Goal: Task Accomplishment & Management: Manage account settings

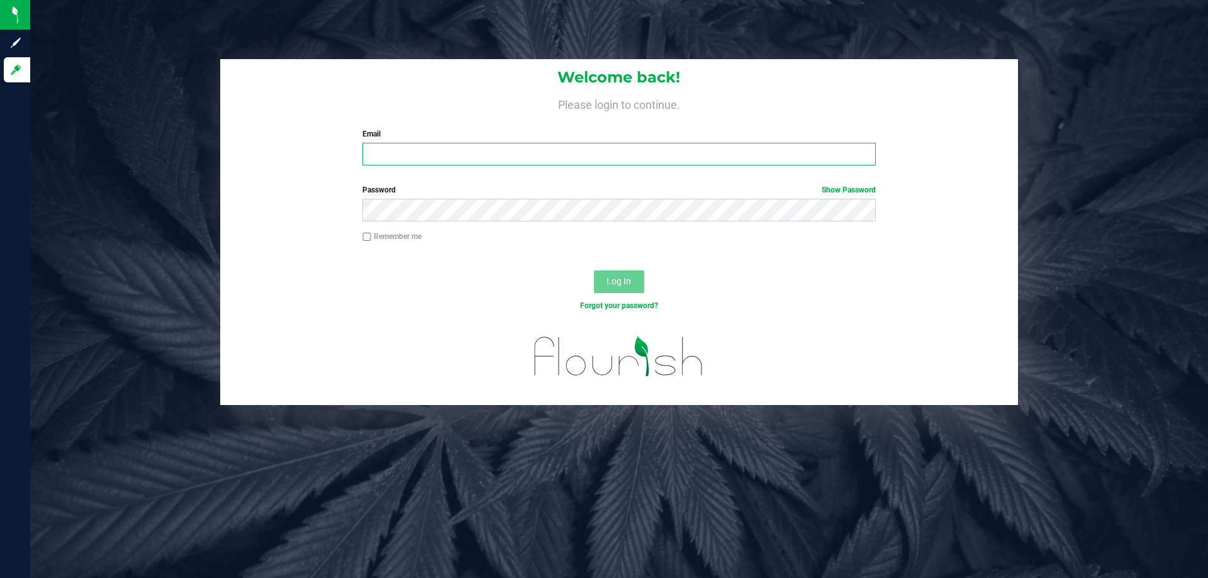
click at [516, 165] on input "Email" at bounding box center [618, 154] width 513 height 23
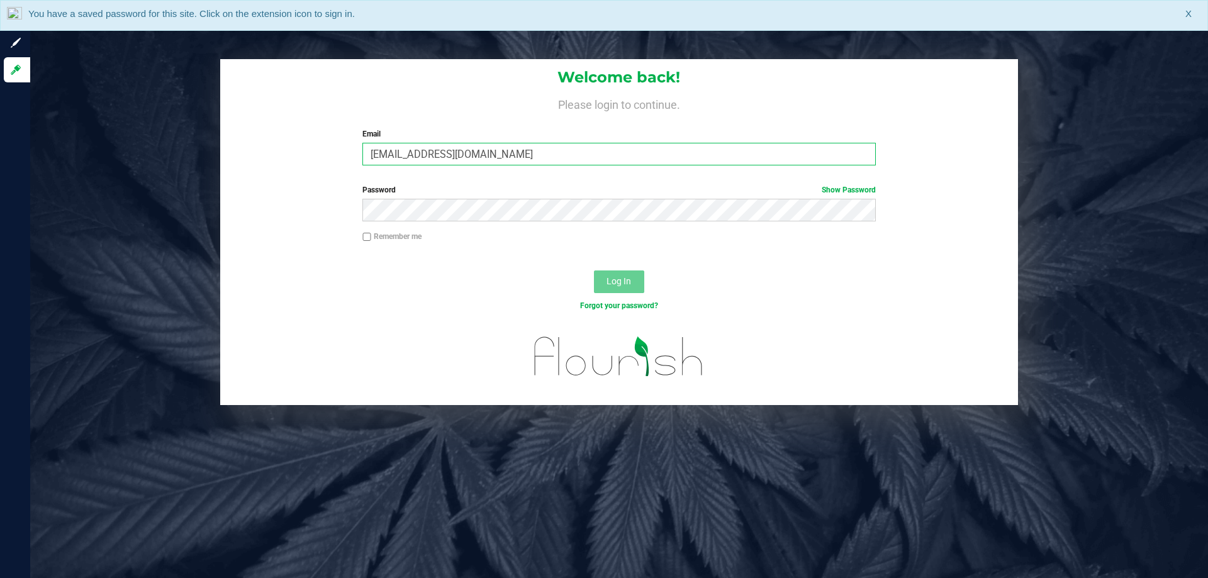
type input "[EMAIL_ADDRESS][DOMAIN_NAME]"
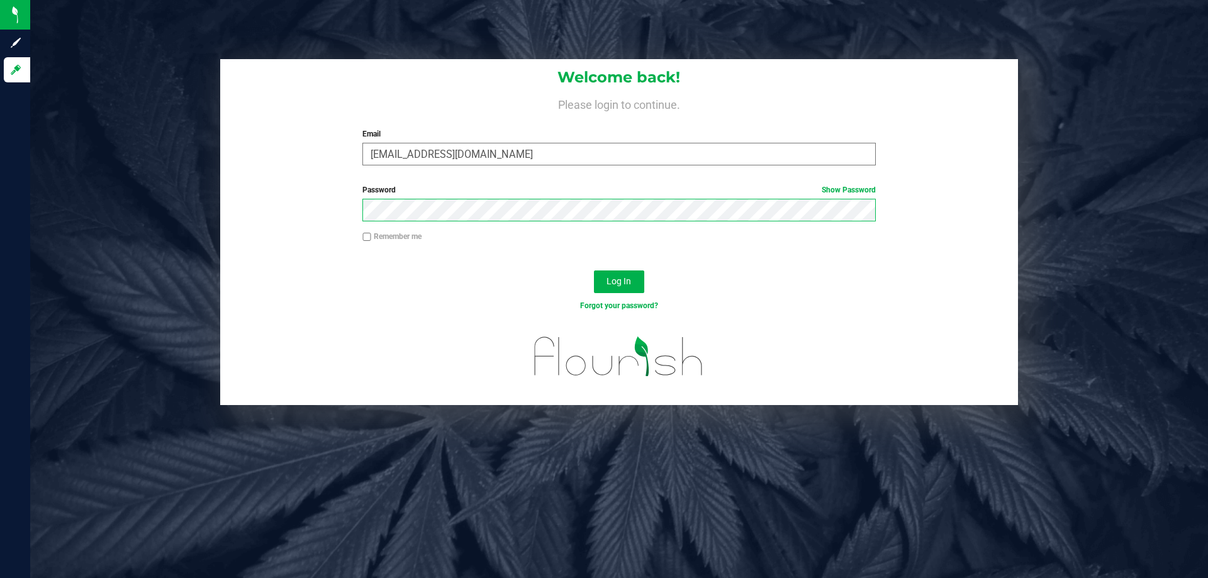
click at [594, 271] on button "Log In" at bounding box center [619, 282] width 50 height 23
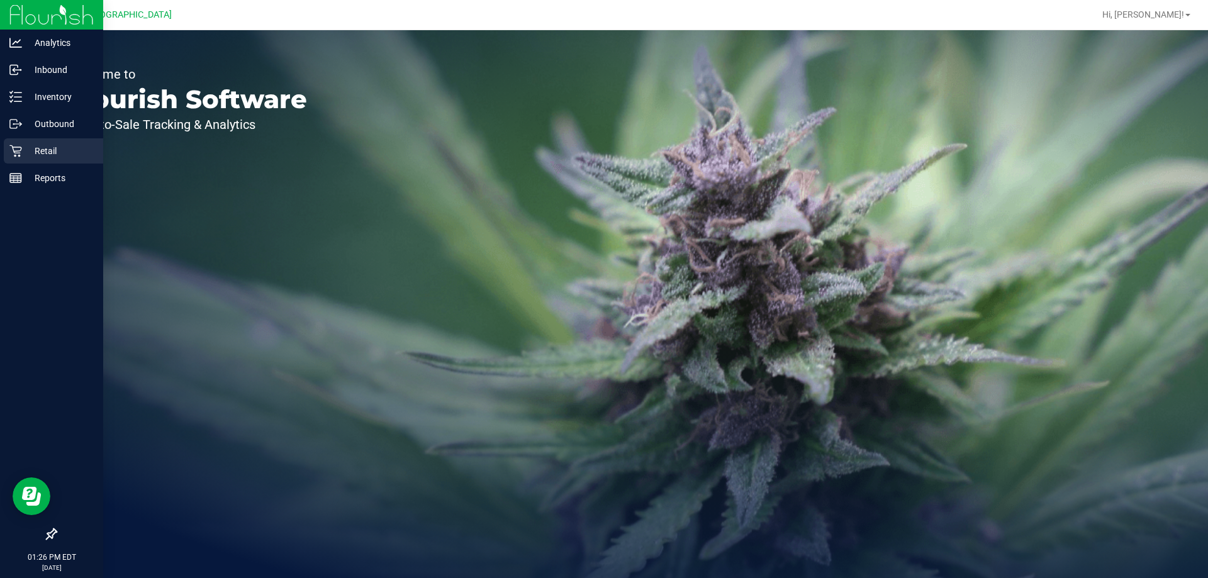
click at [21, 149] on icon at bounding box center [15, 151] width 12 height 12
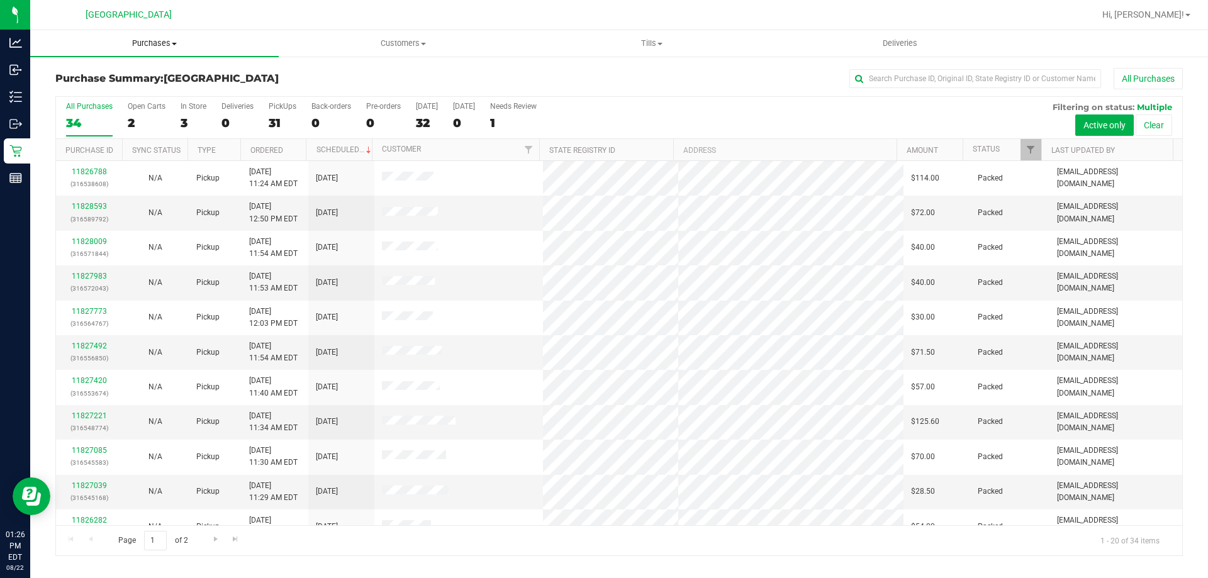
click at [167, 47] on span "Purchases" at bounding box center [154, 43] width 248 height 11
click at [140, 91] on li "Fulfillment" at bounding box center [154, 91] width 248 height 15
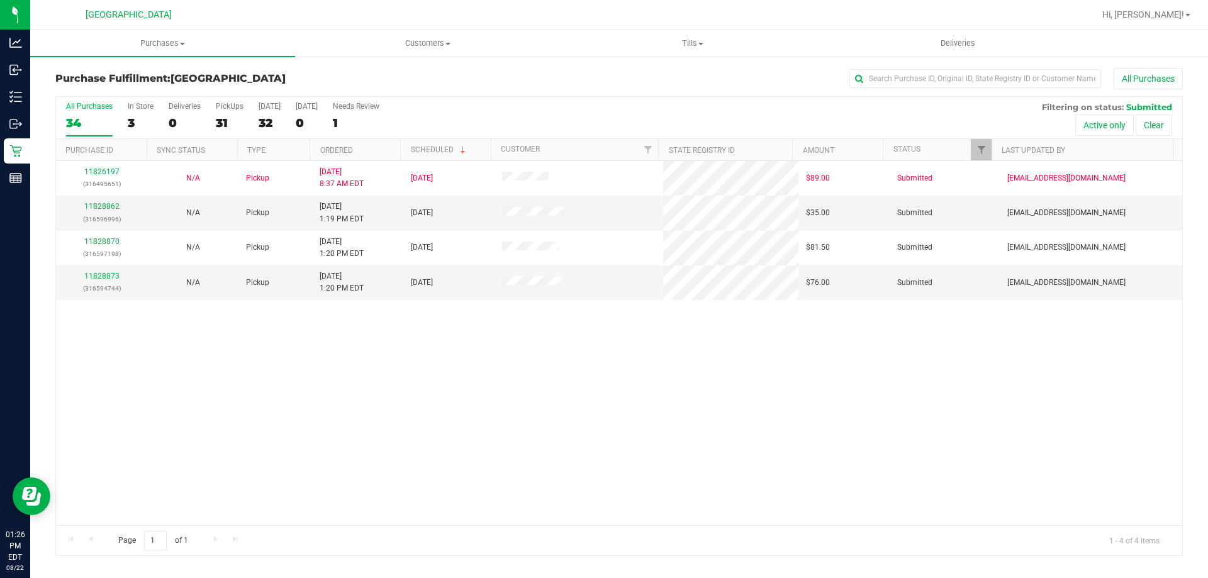
click at [371, 408] on div "11826197 (316495651) N/A Pickup [DATE] 8:37 AM EDT 8/22/2025 $89.00 Submitted […" at bounding box center [619, 343] width 1126 height 364
click at [700, 35] on uib-tab-heading "Tills Manage tills Reconcile e-payments" at bounding box center [693, 43] width 264 height 25
click at [637, 72] on span "Manage tills" at bounding box center [602, 75] width 85 height 11
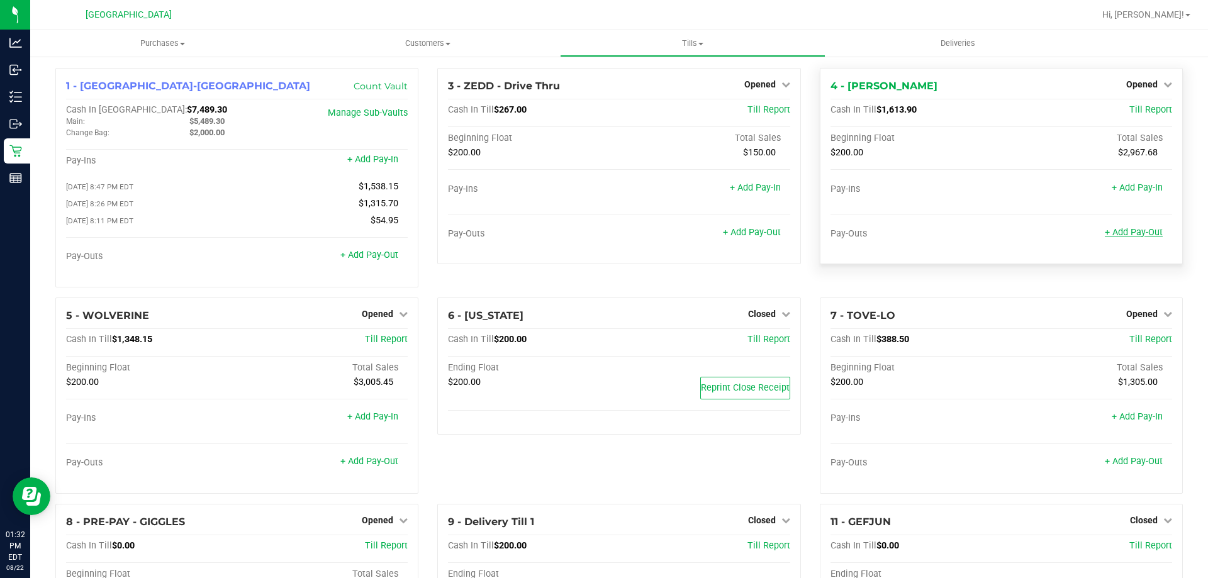
click at [1127, 228] on link "+ Add Pay-Out" at bounding box center [1134, 232] width 58 height 11
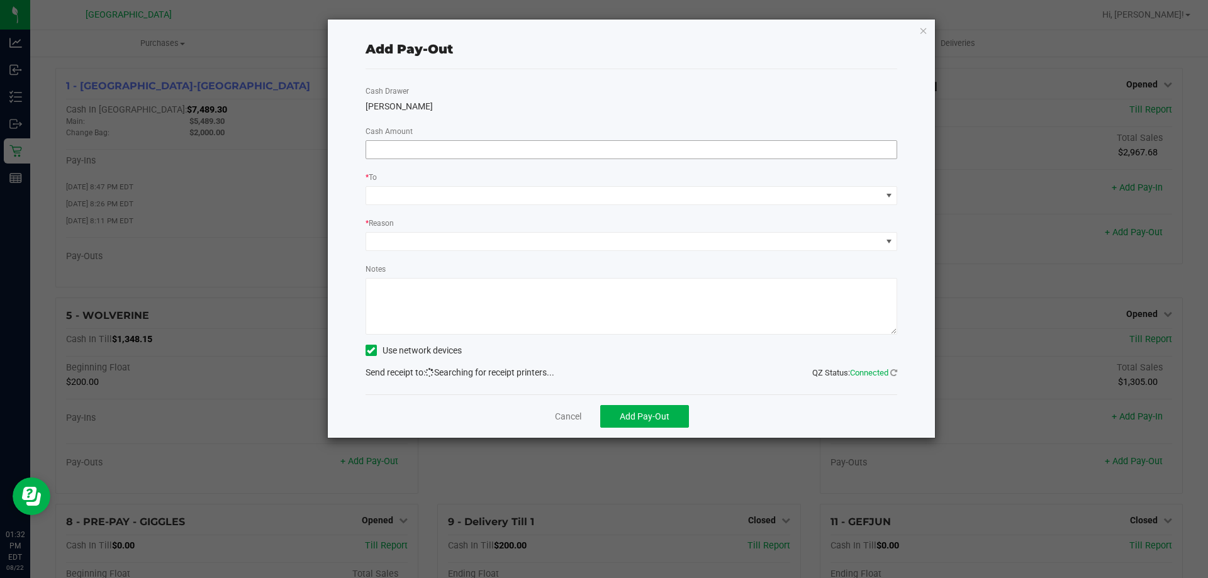
click at [428, 144] on input at bounding box center [631, 150] width 531 height 18
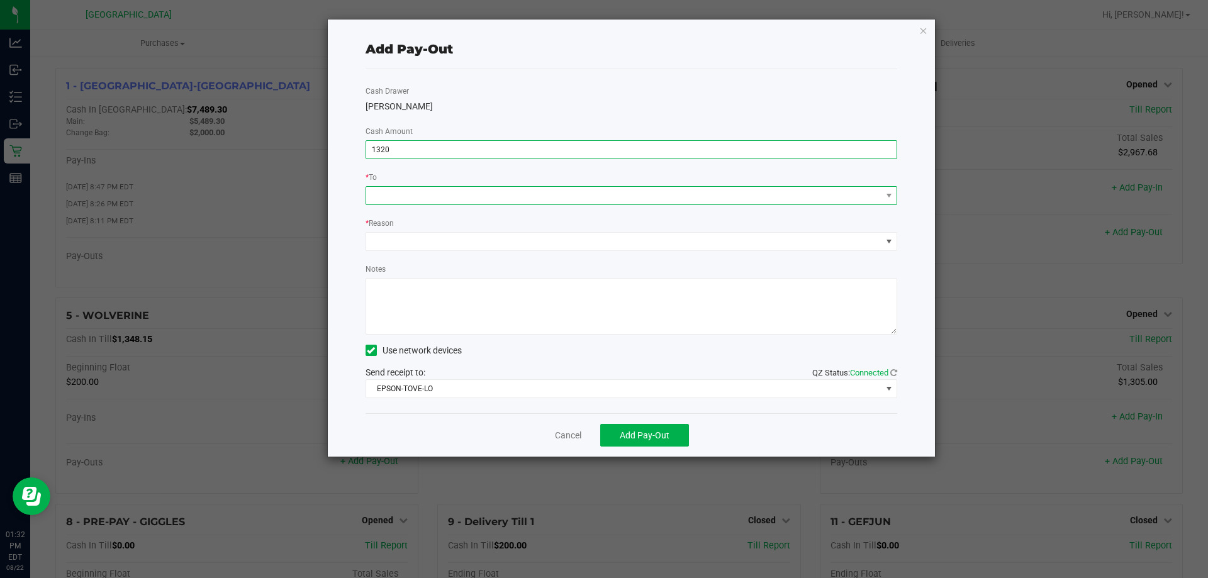
type input "$1,320.00"
click at [408, 187] on span at bounding box center [623, 196] width 515 height 18
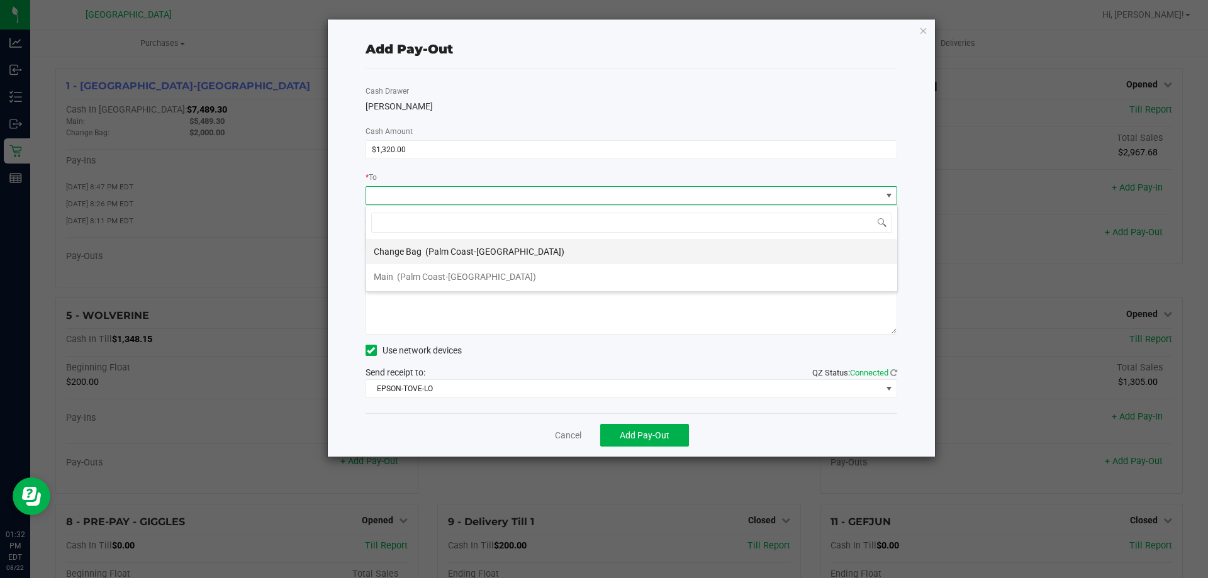
scroll to position [19, 532]
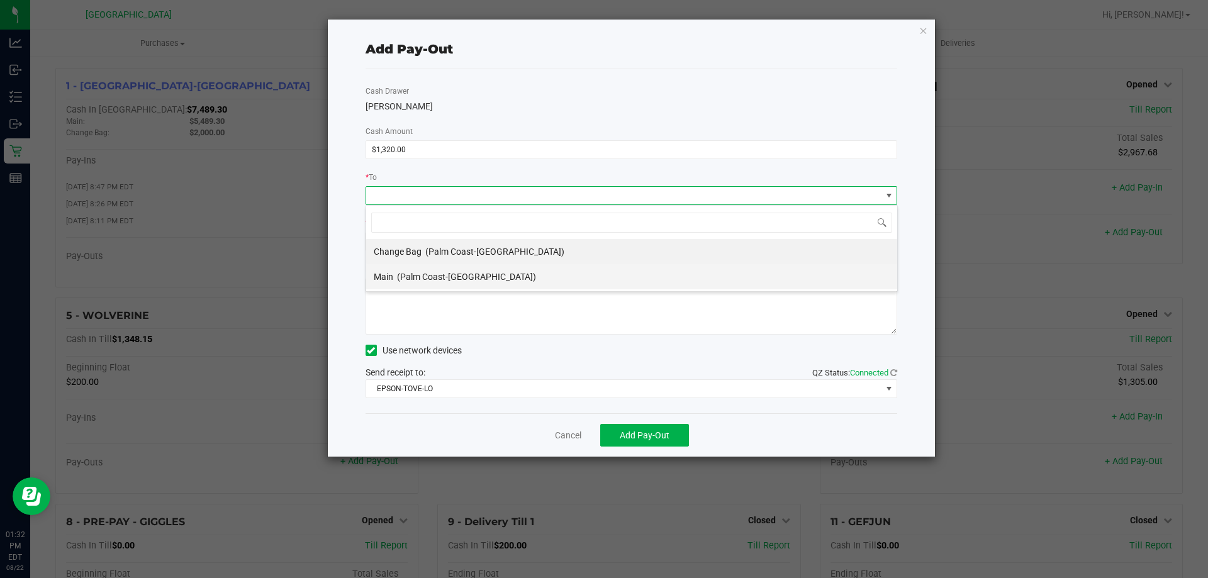
click at [411, 273] on span "(Palm Coast-[GEOGRAPHIC_DATA])" at bounding box center [466, 277] width 139 height 10
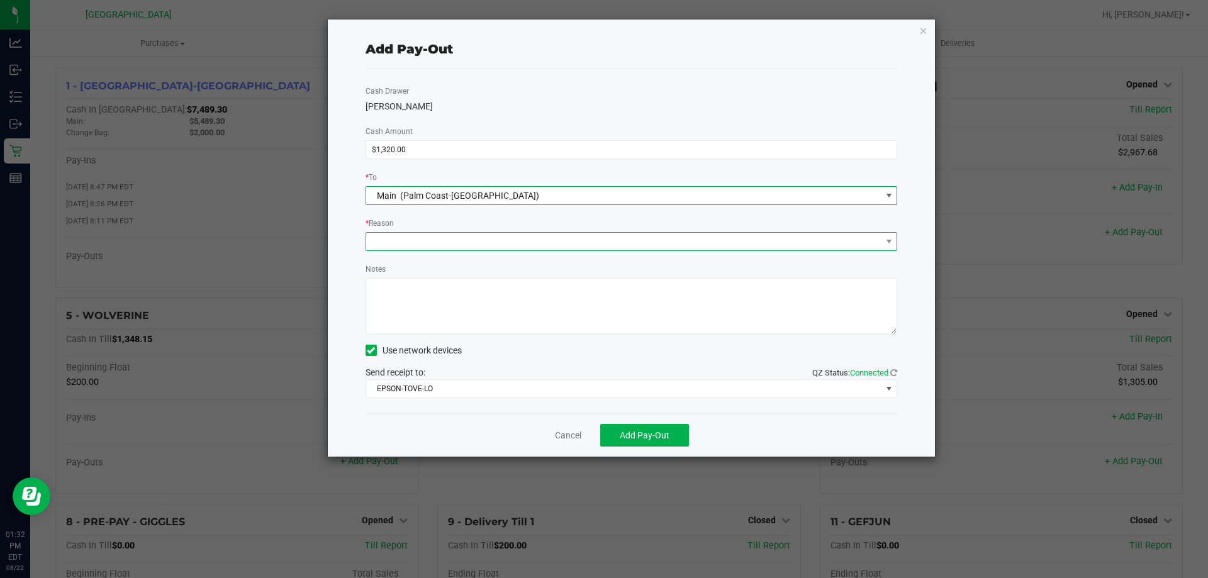
click at [416, 248] on span at bounding box center [623, 242] width 515 height 18
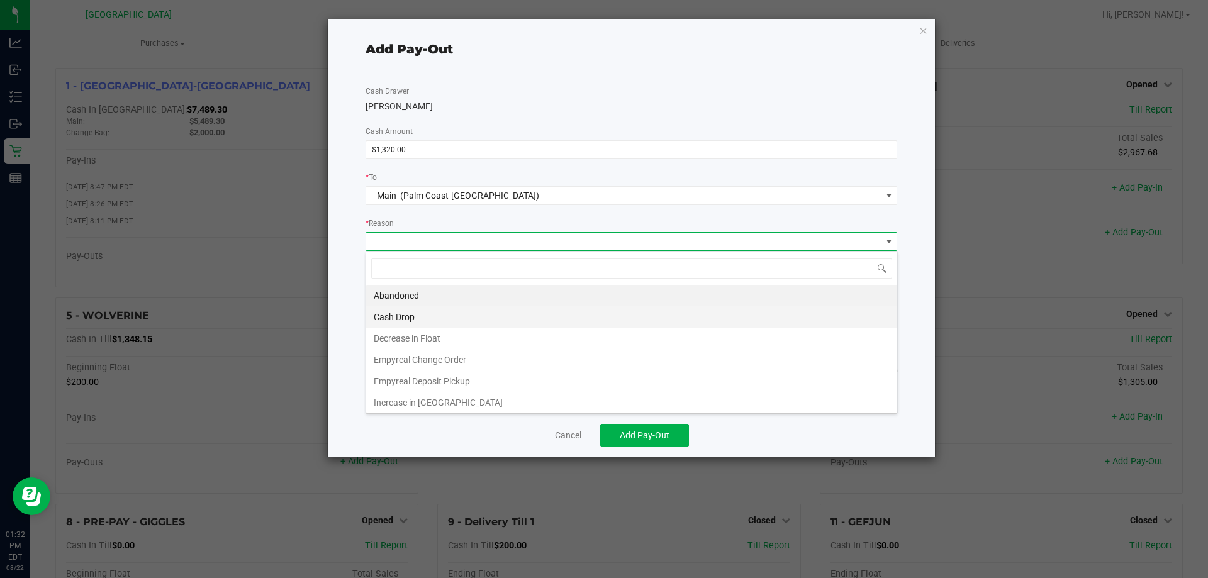
click at [398, 318] on li "Cash Drop" at bounding box center [631, 316] width 531 height 21
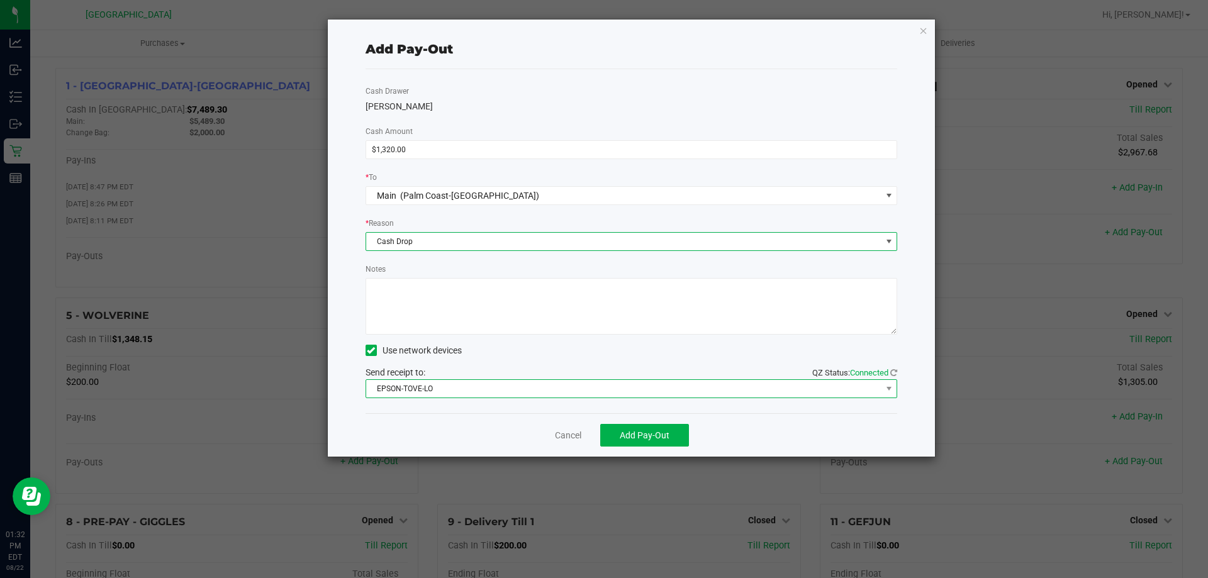
click at [416, 394] on span "EPSON-TOVE-LO" at bounding box center [623, 389] width 515 height 18
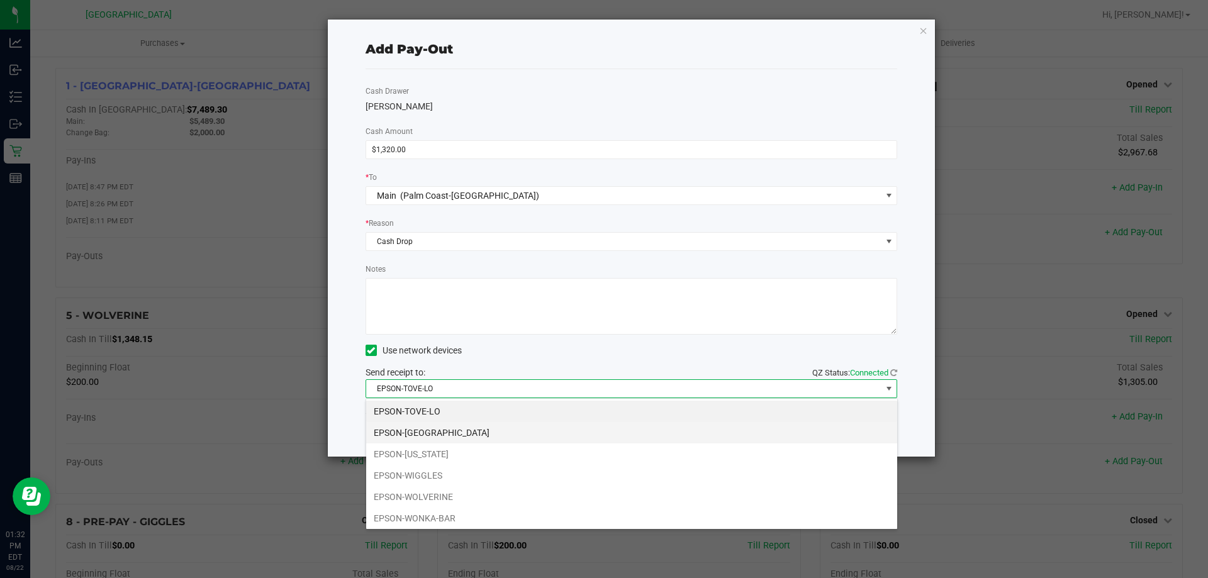
click at [427, 435] on li "EPSON-[GEOGRAPHIC_DATA]" at bounding box center [631, 432] width 531 height 21
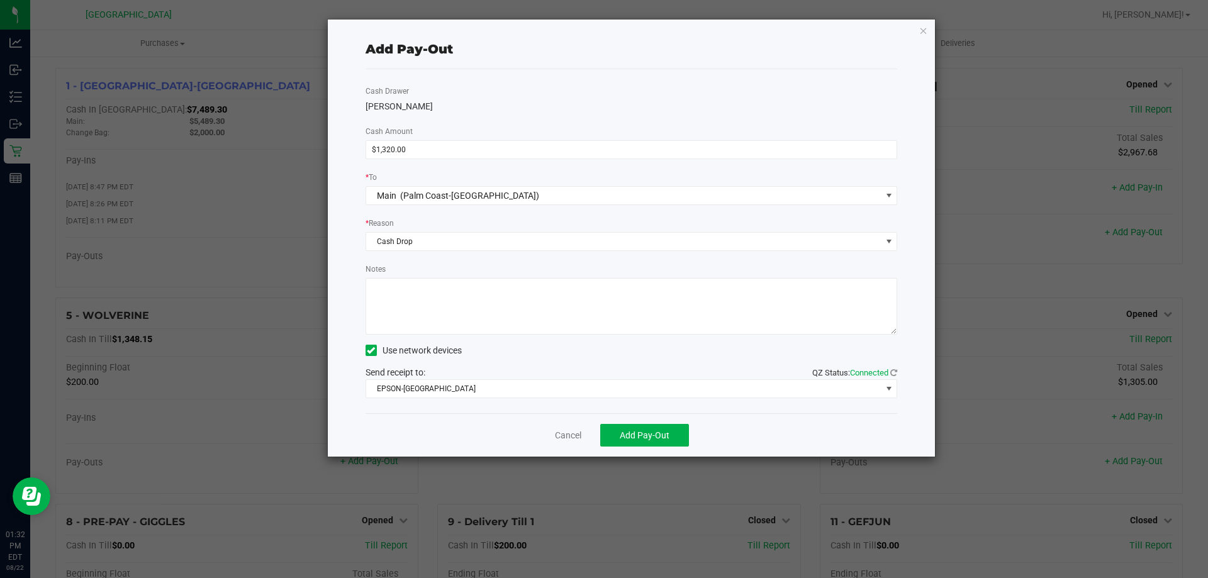
click at [458, 292] on textarea "Notes" at bounding box center [631, 306] width 532 height 57
type textarea "LA"
click at [640, 438] on span "Add Pay-Out" at bounding box center [645, 435] width 50 height 10
click at [561, 433] on link "Dismiss" at bounding box center [564, 435] width 30 height 13
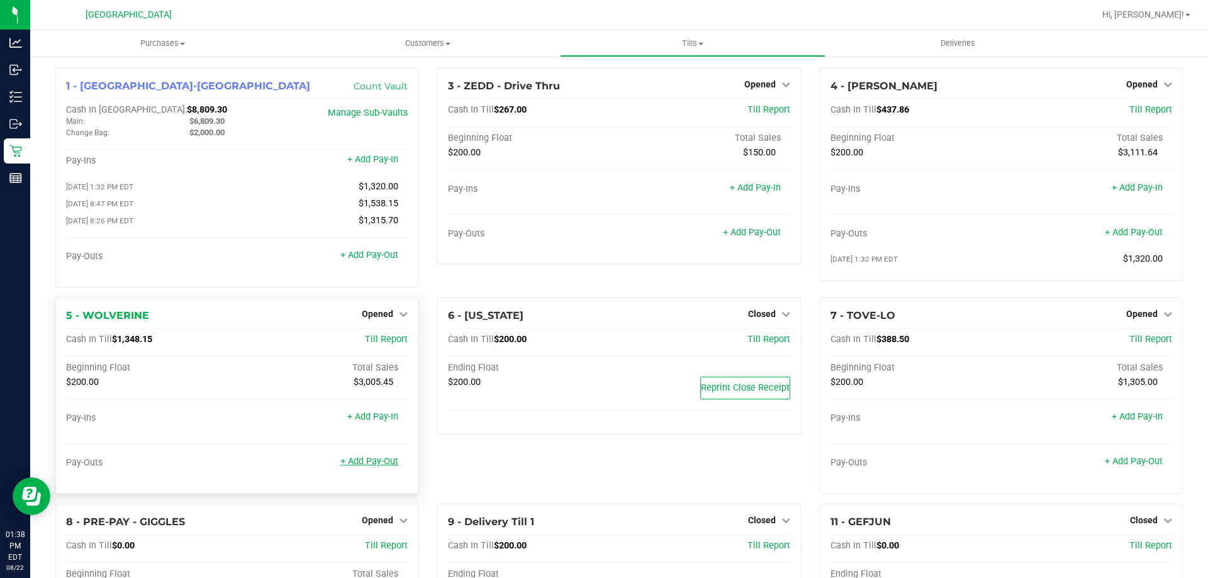
click at [364, 462] on link "+ Add Pay-Out" at bounding box center [369, 461] width 58 height 11
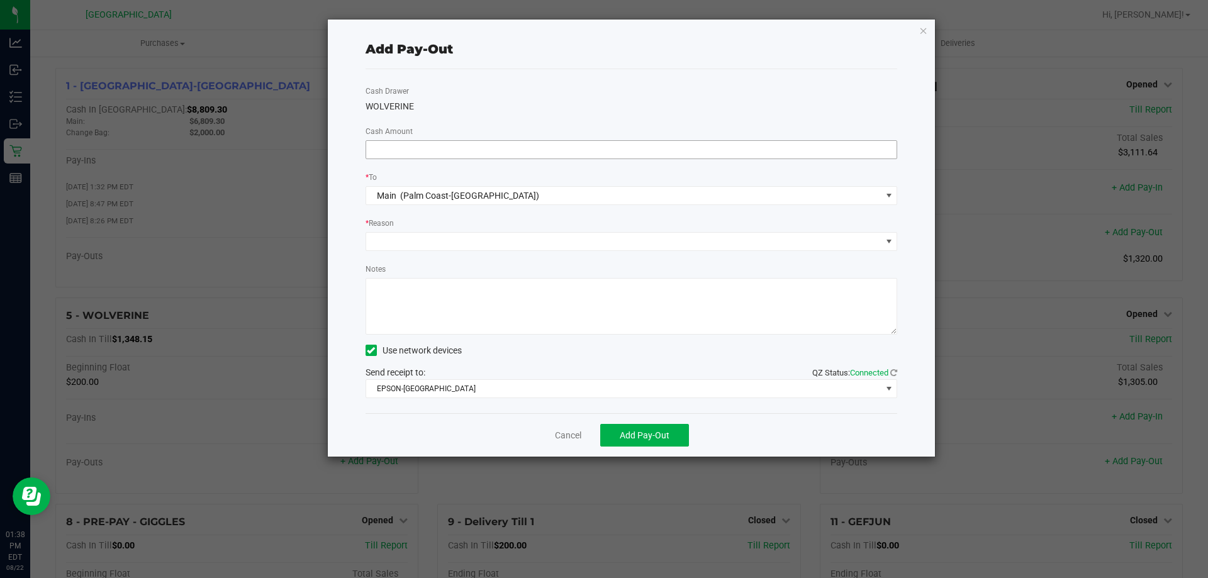
click at [447, 157] on input at bounding box center [631, 150] width 531 height 18
type input "$1,140.00"
click at [390, 235] on span at bounding box center [623, 242] width 515 height 18
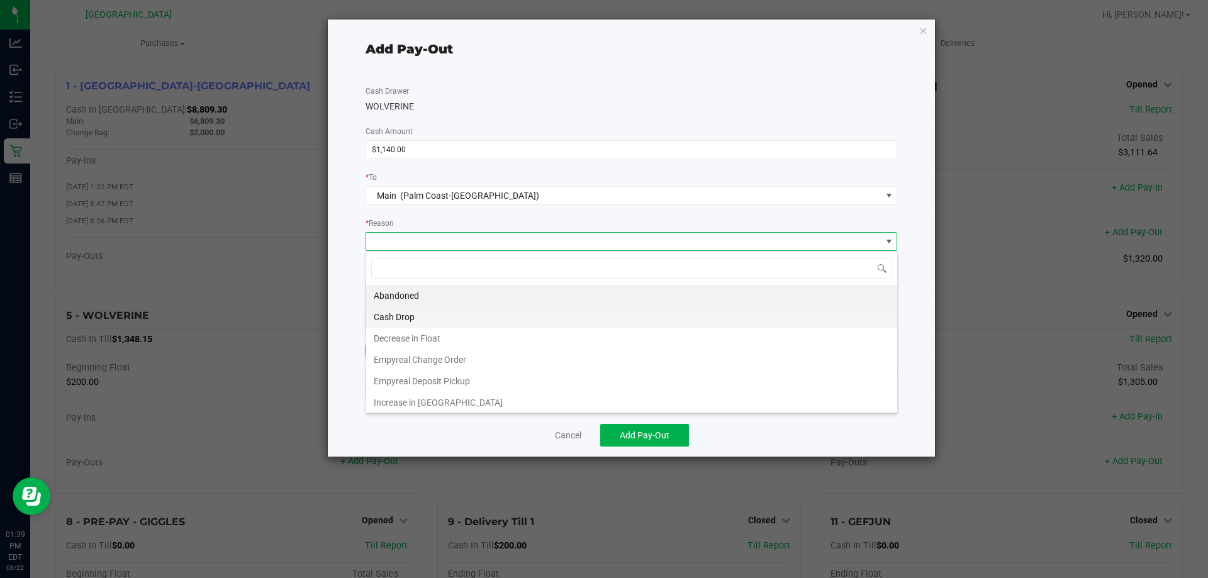
click at [408, 322] on li "Cash Drop" at bounding box center [631, 316] width 531 height 21
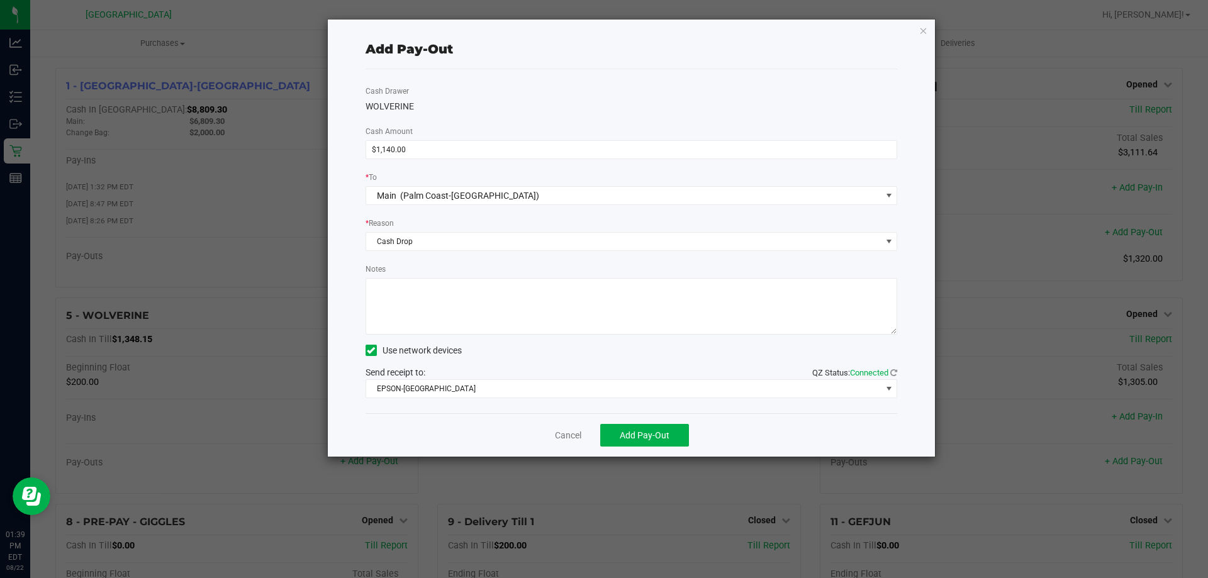
click at [408, 320] on textarea "Notes" at bounding box center [631, 306] width 532 height 57
type textarea "LA"
click at [647, 435] on span "Add Pay-Out" at bounding box center [645, 435] width 50 height 10
click at [565, 436] on link "Dismiss" at bounding box center [564, 435] width 30 height 13
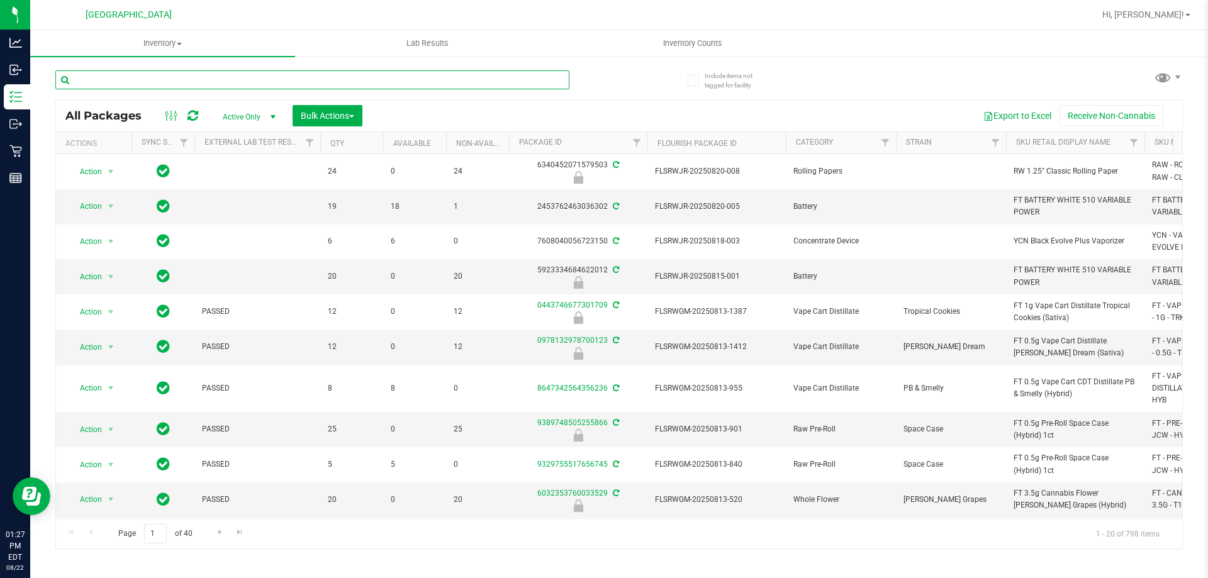
click at [248, 74] on input "text" at bounding box center [312, 79] width 514 height 19
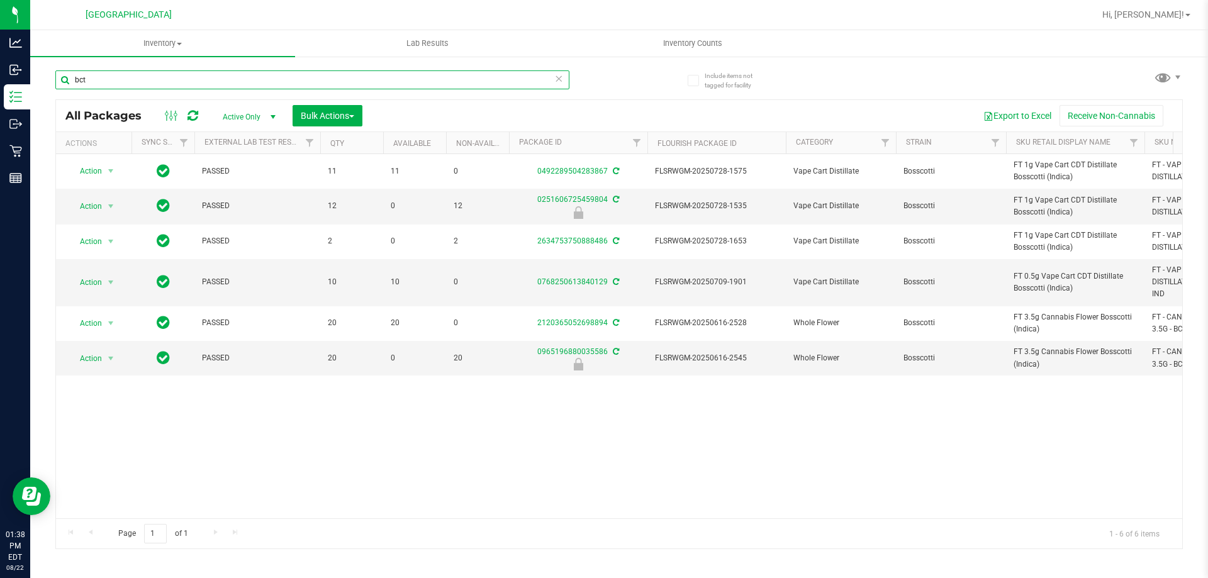
click at [303, 77] on input "bct" at bounding box center [312, 79] width 514 height 19
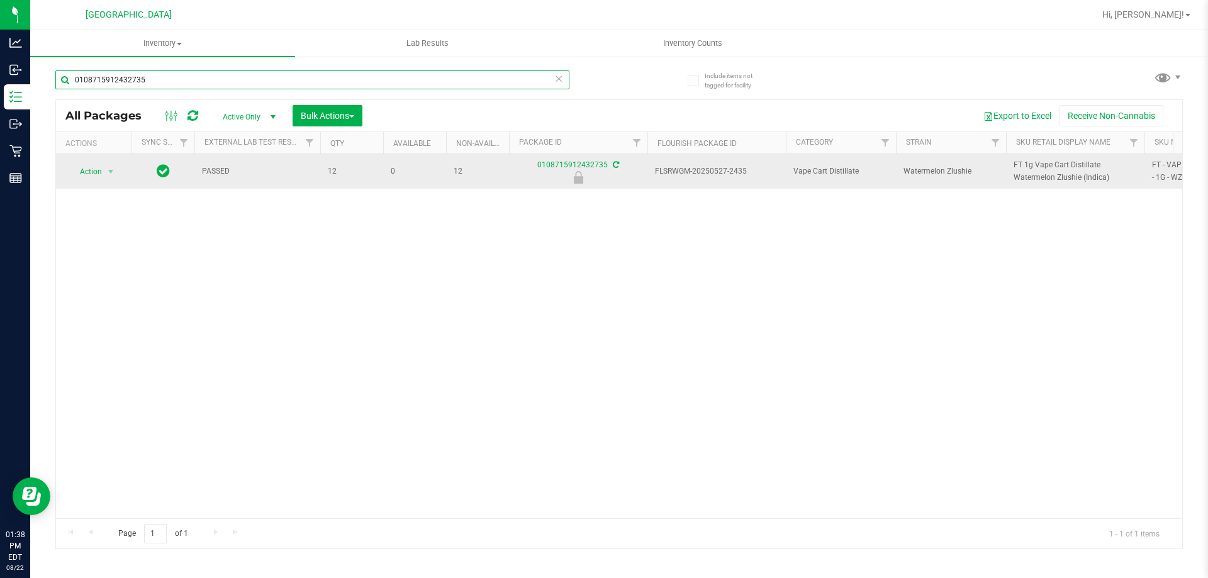
type input "0108715912432735"
click at [94, 166] on span "Action" at bounding box center [86, 172] width 34 height 18
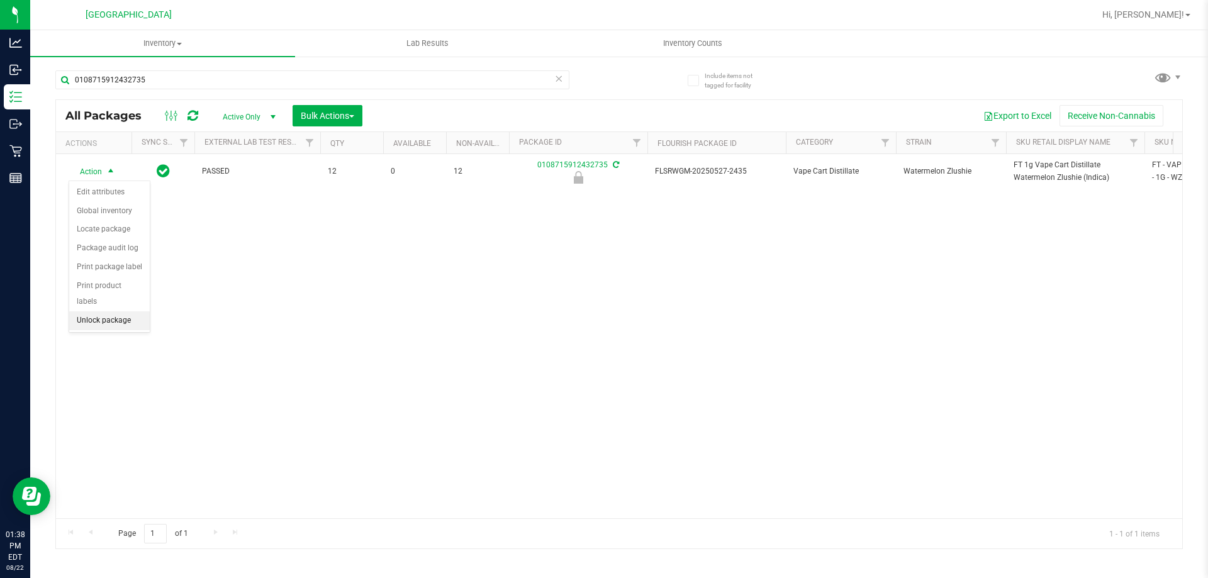
click at [96, 311] on li "Unlock package" at bounding box center [109, 320] width 81 height 19
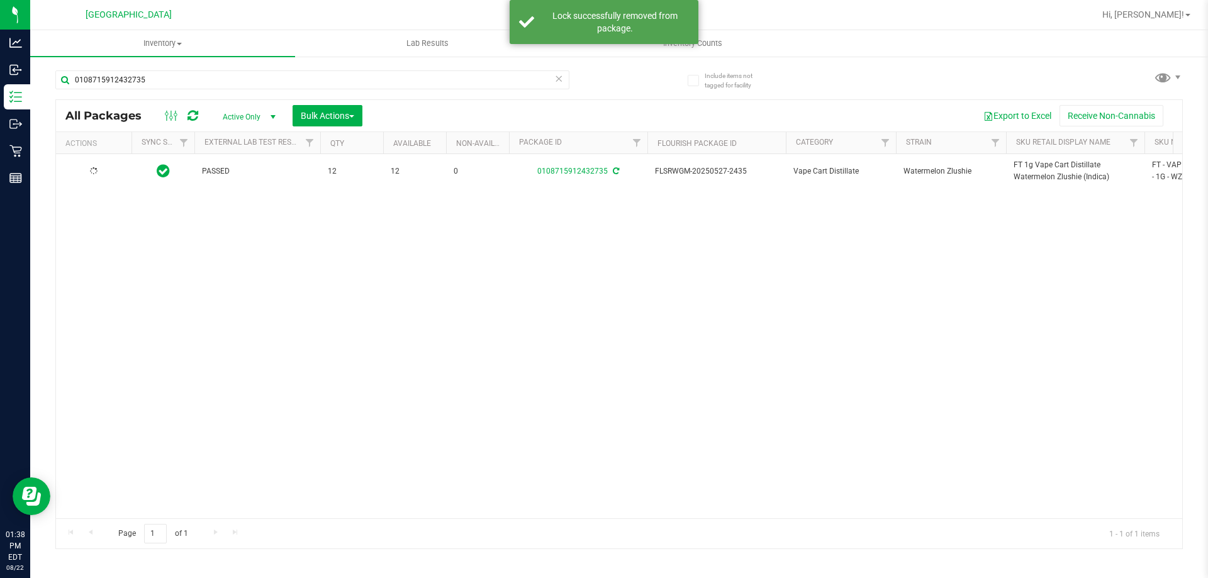
click at [1074, 181] on span "FT 1g Vape Cart Distillate Watermelon Zlushie (Indica)" at bounding box center [1074, 171] width 123 height 24
copy tr "FT 1g Vape Cart Distillate Watermelon Zlushie (Indica)"
click at [456, 81] on input "0108715912432735" at bounding box center [312, 79] width 514 height 19
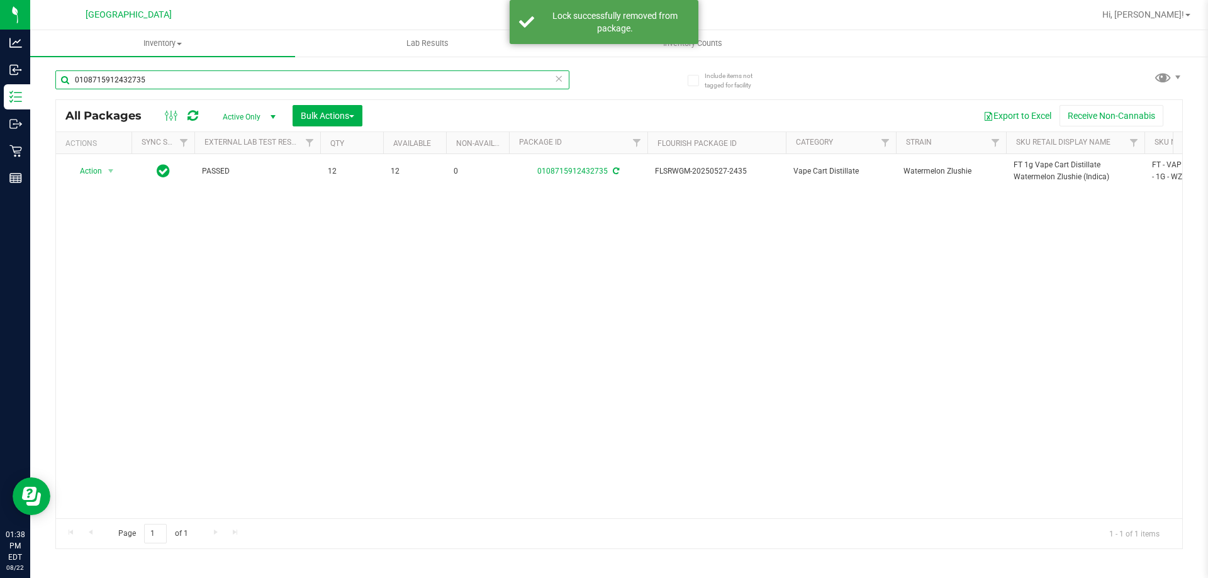
click at [456, 81] on input "0108715912432735" at bounding box center [312, 79] width 514 height 19
paste input "FT 1g Vape Cart Distillate Watermelon Zlushie (Indica)"
type input "FT 1g Vape Cart Distillate Watermelon Zlushie (Indica)"
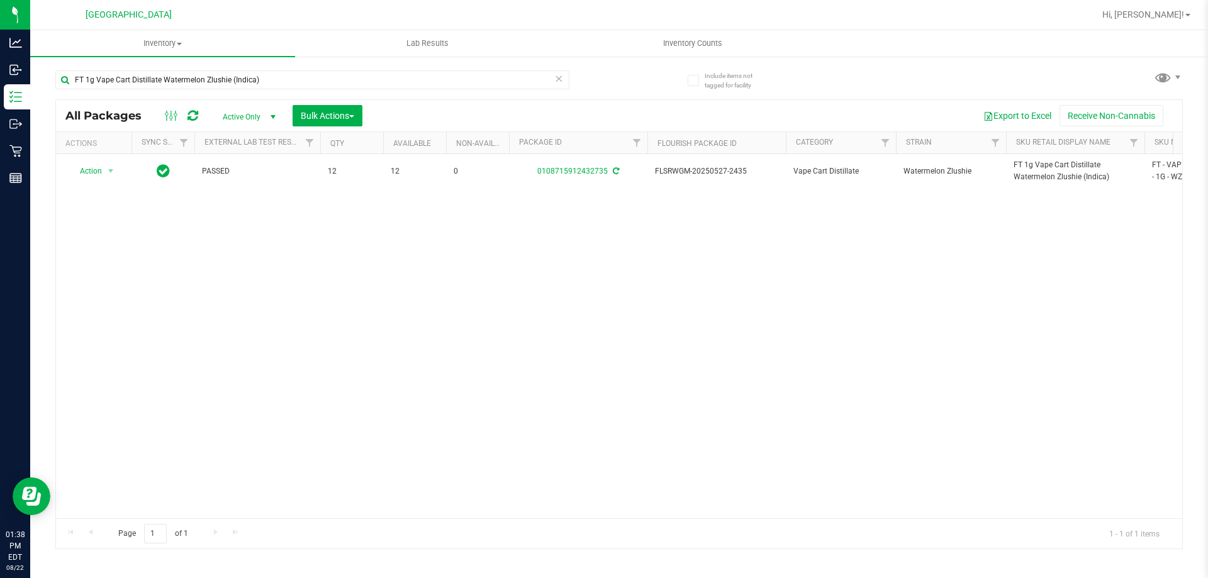
click at [548, 339] on div "Action Action Adjust qty Create package Edit attributes Global inventory Locate…" at bounding box center [619, 336] width 1126 height 364
